Goal: Task Accomplishment & Management: Use online tool/utility

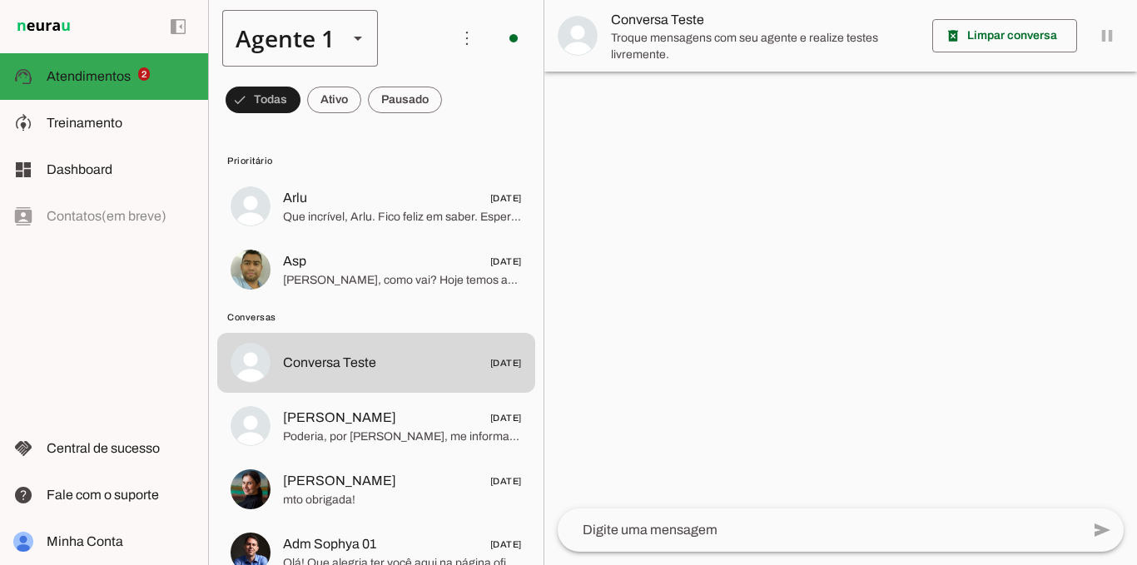
drag, startPoint x: 320, startPoint y: 35, endPoint x: 325, endPoint y: 52, distance: 17.4
click at [320, 34] on div "Agente 1" at bounding box center [278, 38] width 112 height 57
click at [458, 143] on slot at bounding box center [522, 153] width 128 height 20
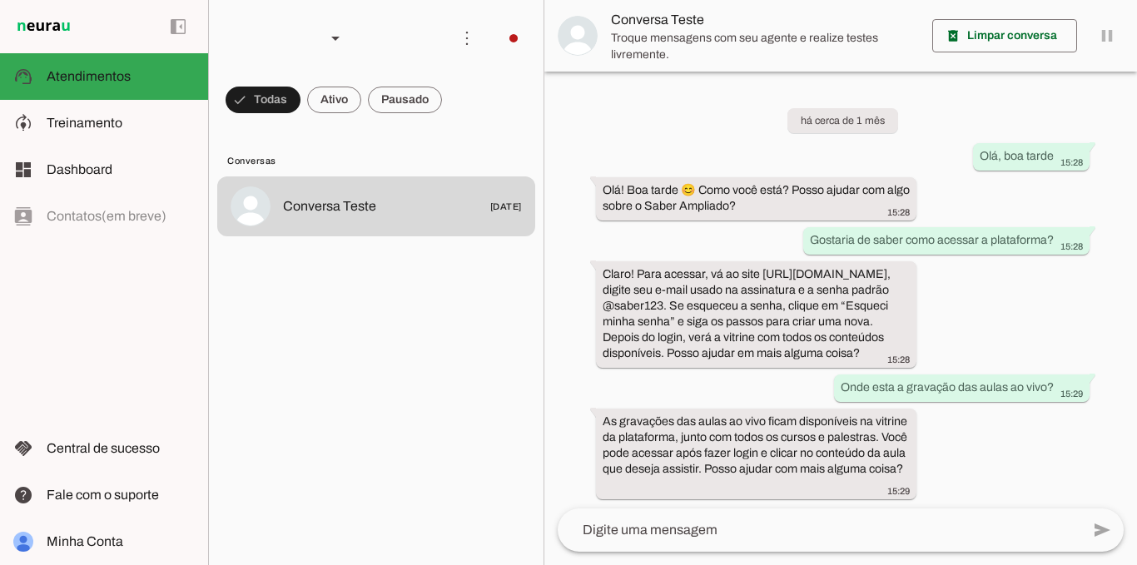
scroll to position [19, 0]
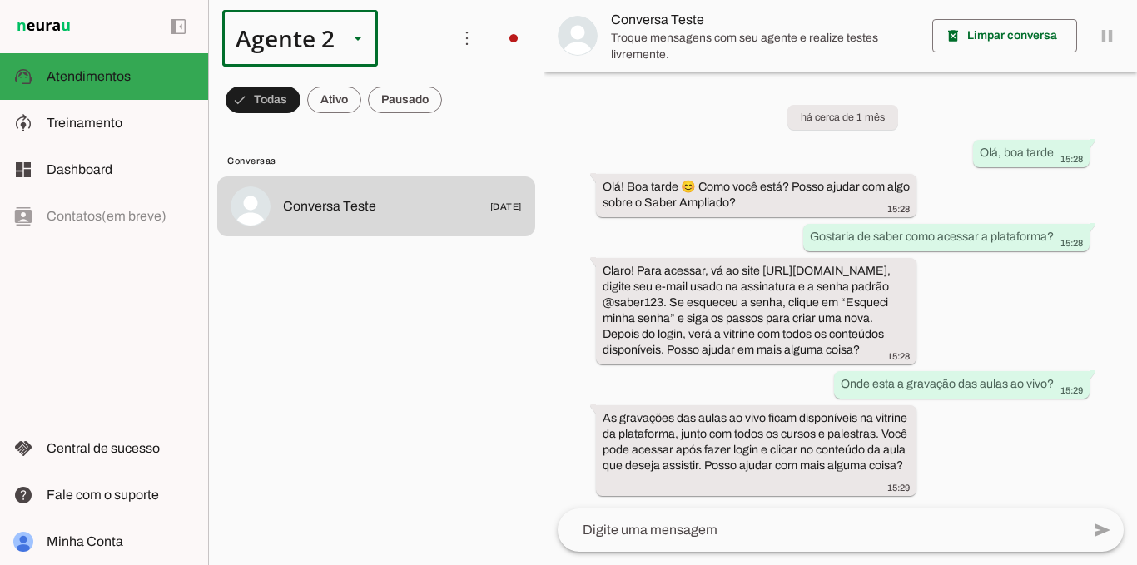
click at [311, 43] on div "Agente 2" at bounding box center [278, 38] width 112 height 57
click at [458, 97] on slot at bounding box center [522, 107] width 128 height 20
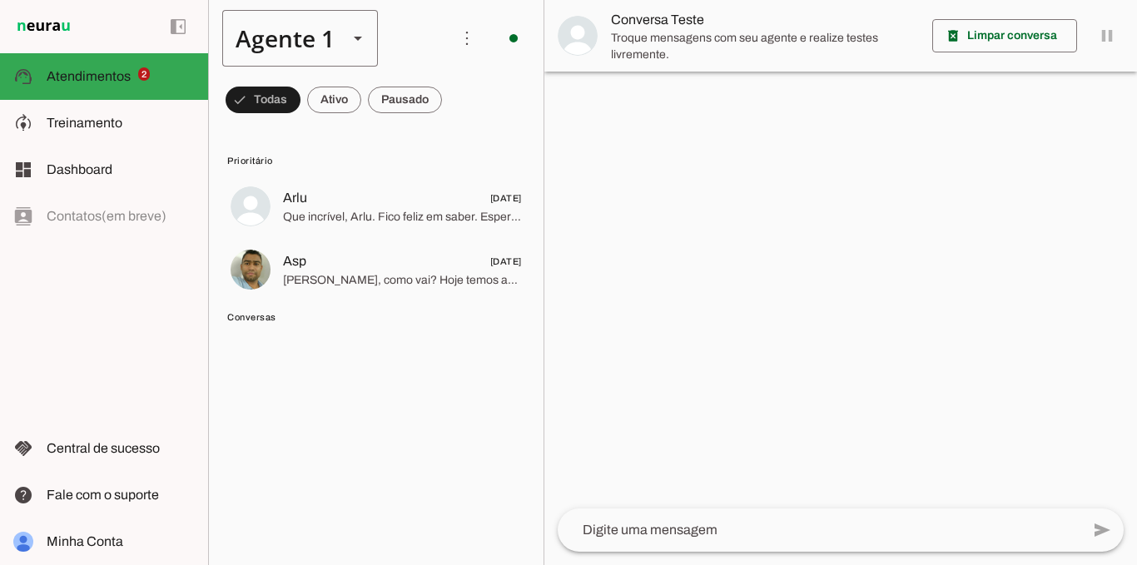
click at [331, 55] on div "Agente 1" at bounding box center [278, 38] width 112 height 57
click at [458, 145] on slot at bounding box center [522, 153] width 128 height 20
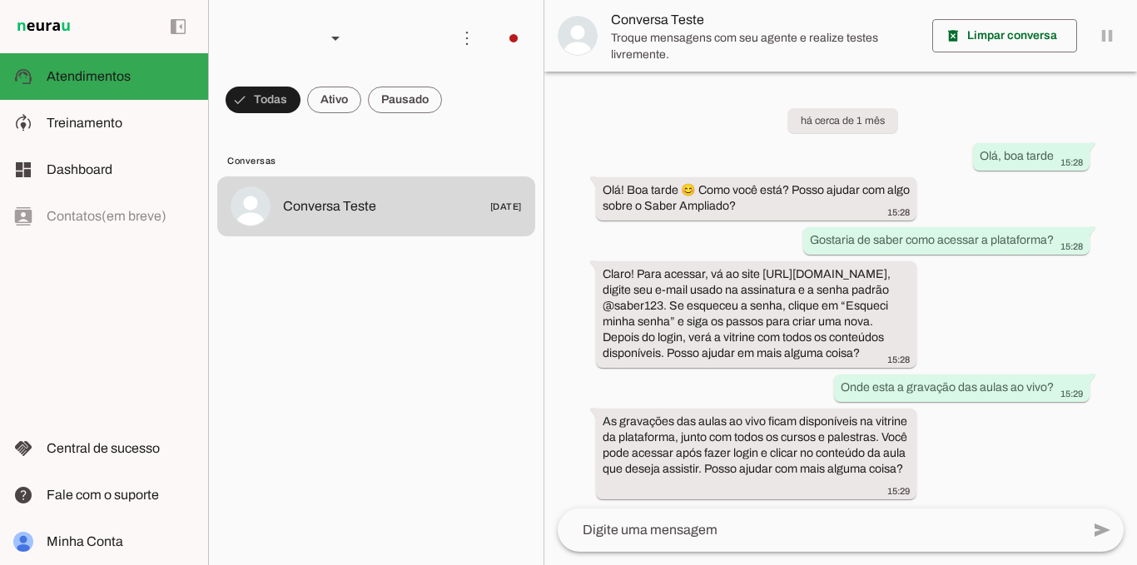
scroll to position [19, 0]
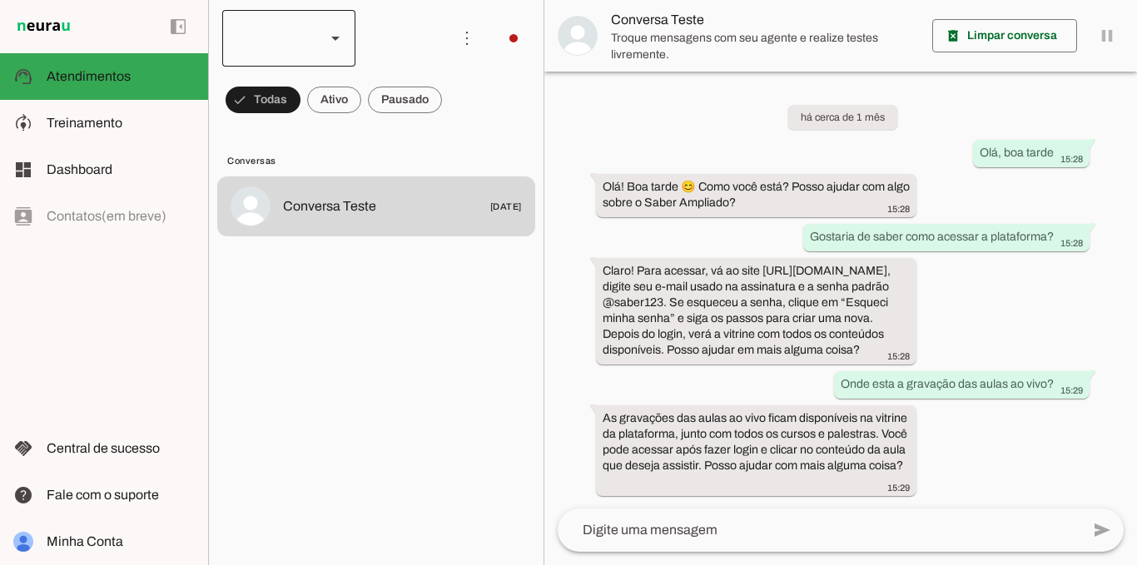
click at [316, 46] on div at bounding box center [288, 38] width 133 height 57
click at [444, 118] on md-item "Agente 1" at bounding box center [510, 106] width 133 height 47
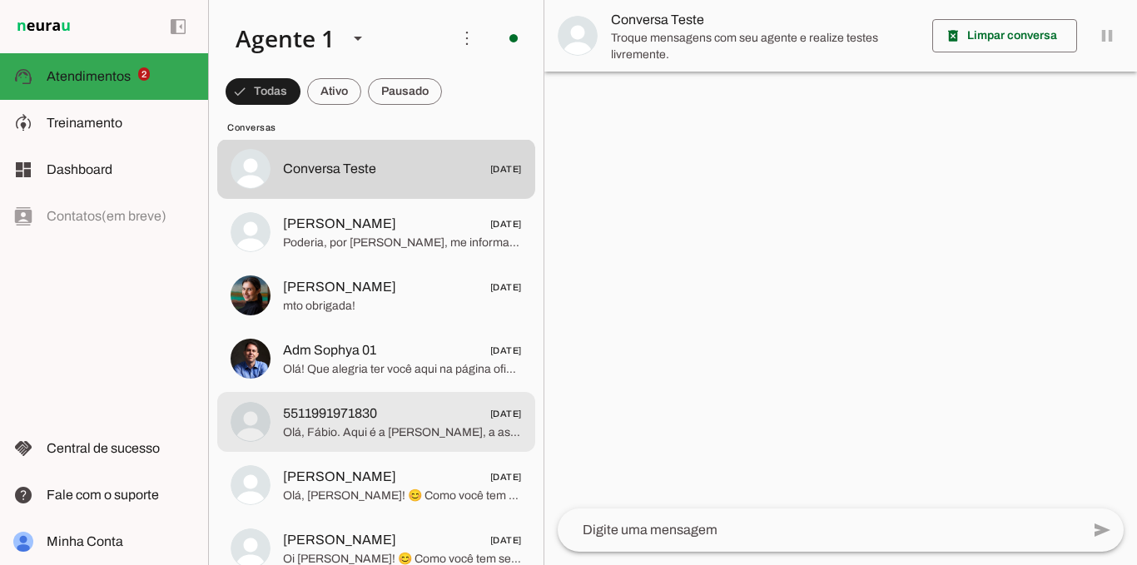
scroll to position [166, 0]
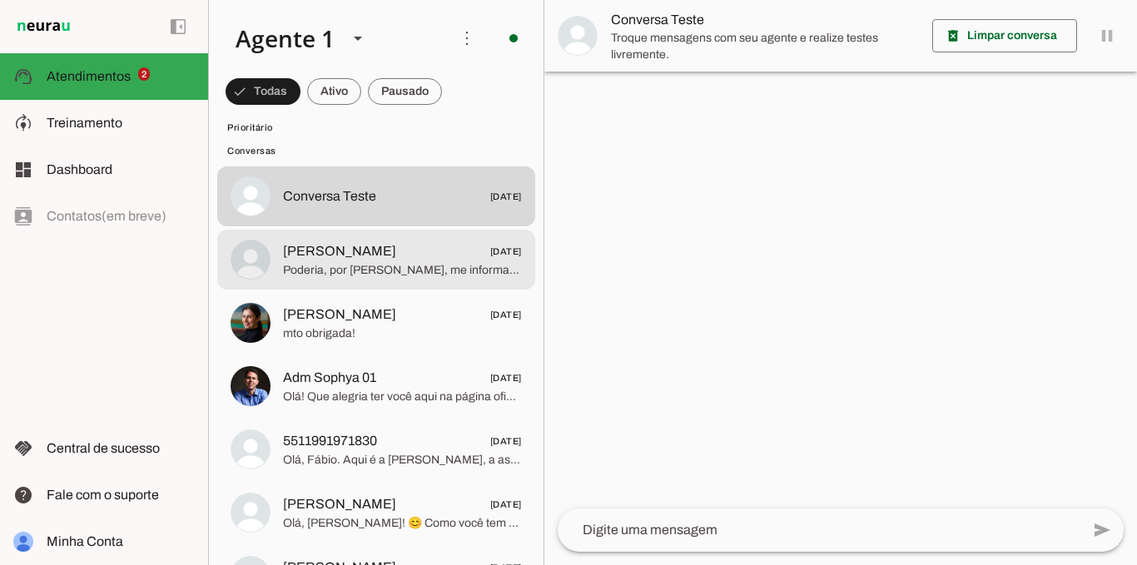
click at [406, 272] on span "Poderia, por [PERSON_NAME], me informar seu nome? E como você tem estado? Quero…" at bounding box center [402, 270] width 239 height 17
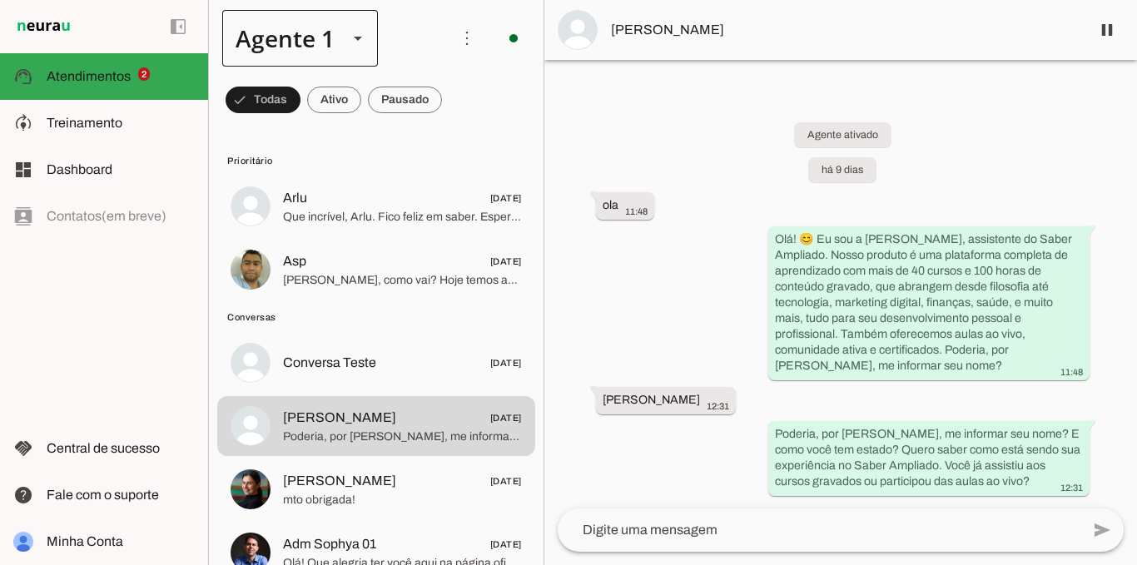
click at [340, 53] on div "Agente 1" at bounding box center [300, 38] width 156 height 57
click at [444, 201] on md-item "Agente 3" at bounding box center [521, 199] width 155 height 47
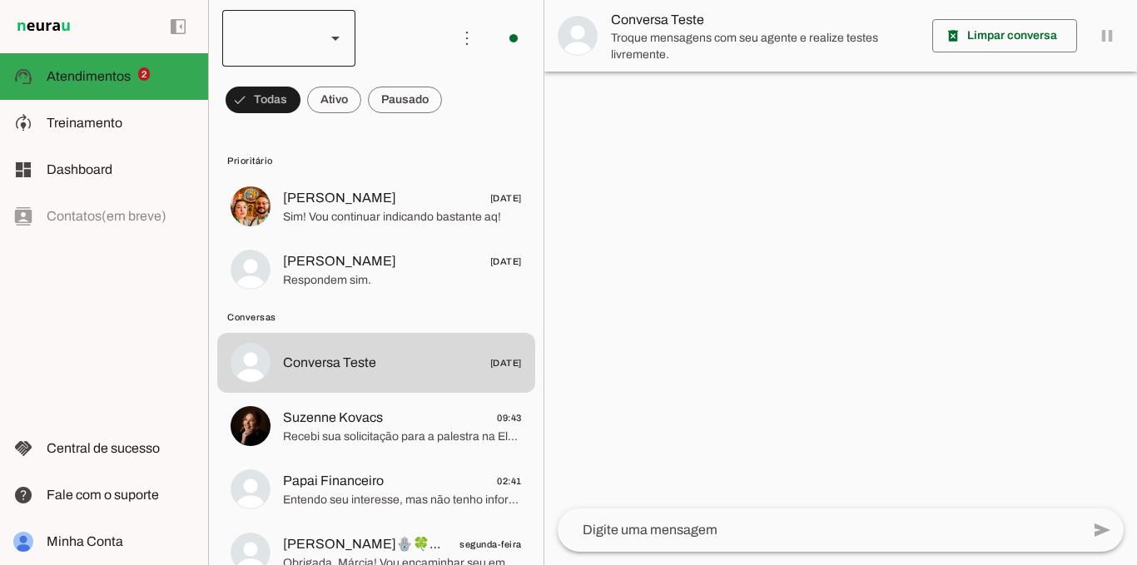
click at [320, 49] on div at bounding box center [288, 38] width 133 height 57
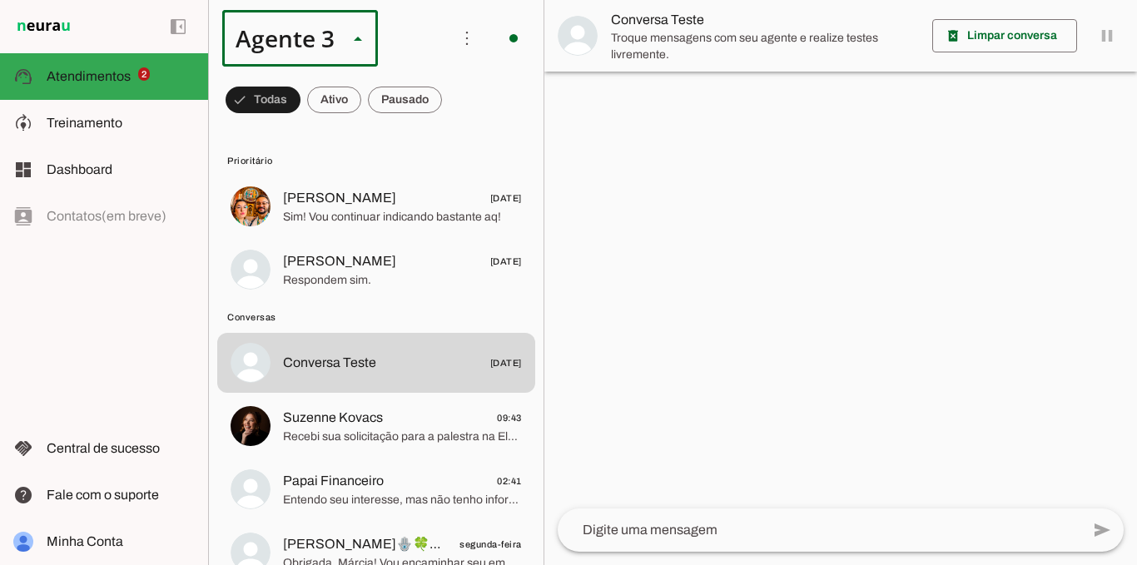
click at [458, 97] on slot at bounding box center [522, 107] width 128 height 20
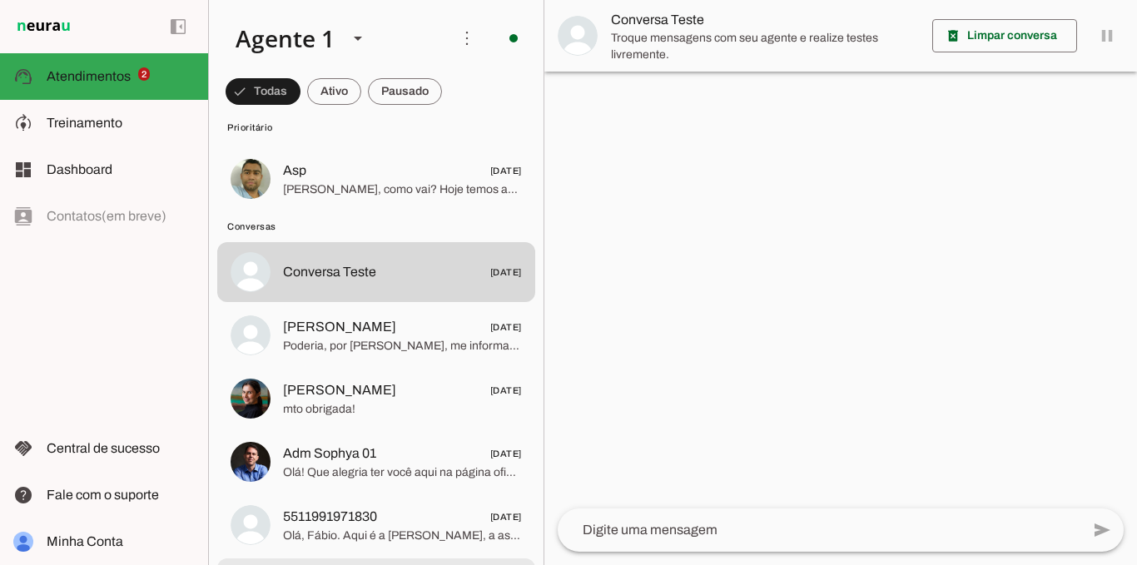
scroll to position [83, 0]
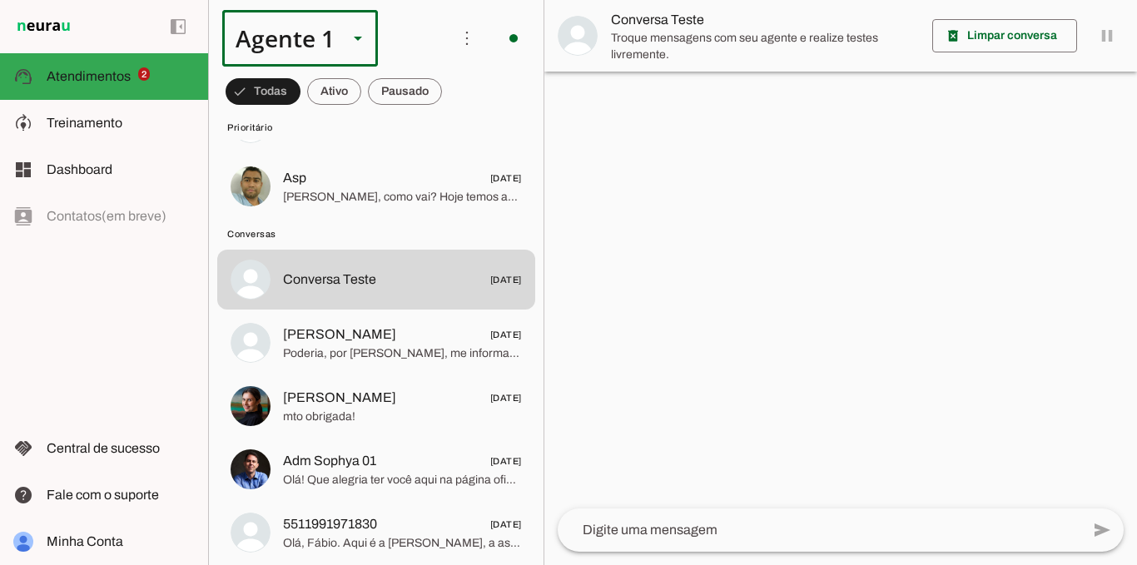
drag, startPoint x: 310, startPoint y: 47, endPoint x: 315, endPoint y: 94, distance: 46.8
click at [310, 47] on div "Agente 1" at bounding box center [278, 38] width 112 height 57
click at [444, 200] on md-item "Agente 3" at bounding box center [521, 199] width 155 height 47
